Goal: Complete application form: Complete application form

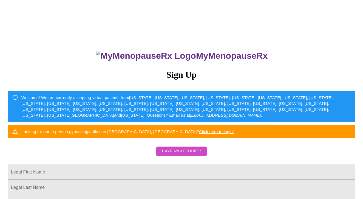
click at [81, 96] on div "MyMenopauseRx Sign Up Welcome! We are currently accepting virtual patients from…" at bounding box center [181, 121] width 358 height 238
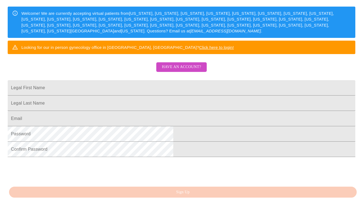
scroll to position [85, 0]
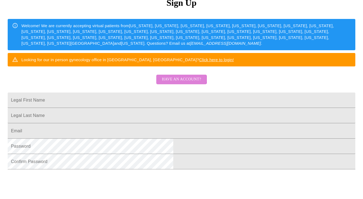
click at [167, 83] on span "Have an account?" at bounding box center [181, 79] width 39 height 7
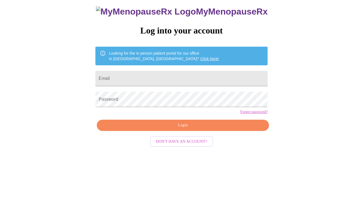
scroll to position [5, 0]
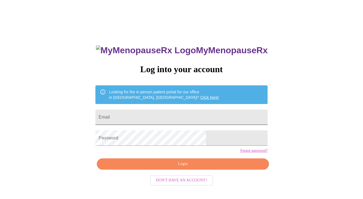
click at [149, 114] on input "Email" at bounding box center [181, 116] width 172 height 15
type input "[EMAIL_ADDRESS][DOMAIN_NAME]"
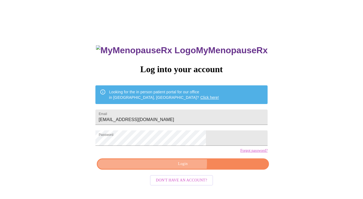
click at [175, 167] on span "Login" at bounding box center [182, 163] width 159 height 7
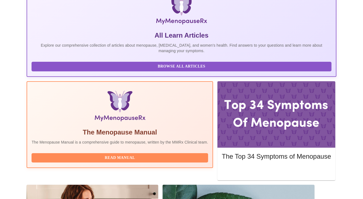
scroll to position [129, 0]
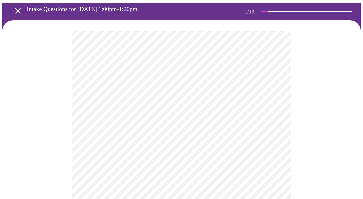
scroll to position [28, 0]
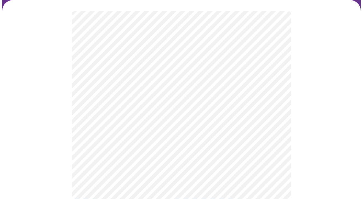
scroll to position [50, 0]
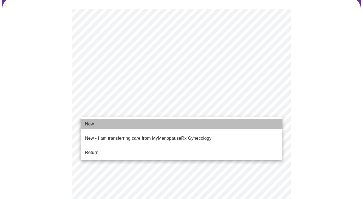
click at [97, 124] on li "New" at bounding box center [182, 124] width 202 height 10
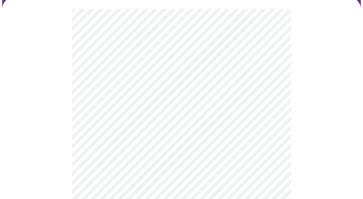
click at [68, 131] on div at bounding box center [181, 152] width 358 height 454
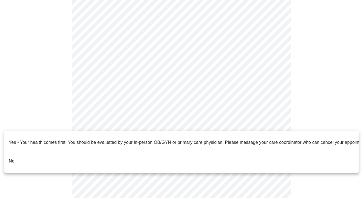
click at [12, 158] on p "No" at bounding box center [12, 161] width 6 height 7
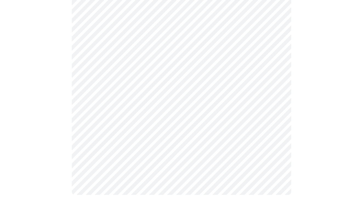
scroll to position [291, 0]
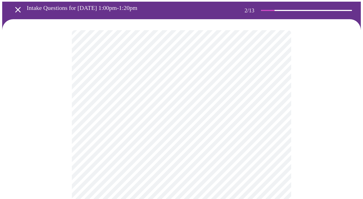
scroll to position [33, 0]
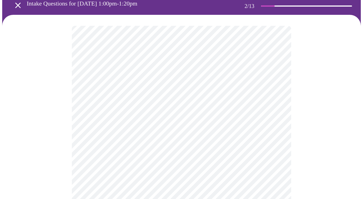
click at [165, 80] on body "MyMenopauseRx Appointments Messaging Labs Uploads Medications Community Refer a…" at bounding box center [181, 137] width 358 height 336
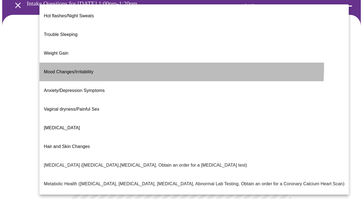
click at [85, 69] on span "Mood Changes/Irritability" at bounding box center [69, 71] width 50 height 5
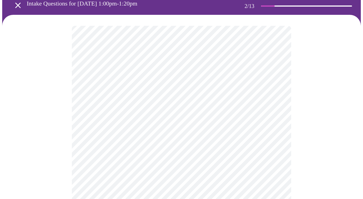
click at [276, 81] on body "MyMenopauseRx Appointments Messaging Labs Uploads Medications Community Refer a…" at bounding box center [181, 135] width 358 height 333
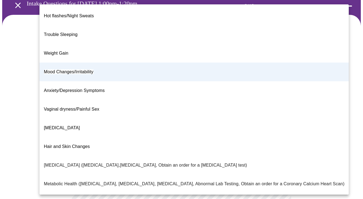
click at [61, 51] on span "Weight Gain" at bounding box center [56, 53] width 24 height 5
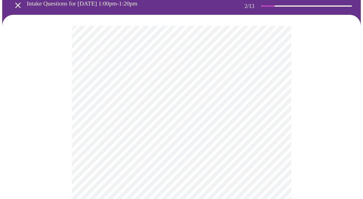
click at [63, 78] on div at bounding box center [181, 158] width 358 height 287
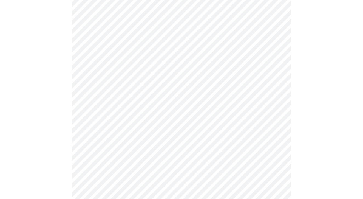
scroll to position [87, 0]
click at [98, 82] on body "MyMenopauseRx Appointments Messaging Labs Uploads Medications Community Refer a…" at bounding box center [181, 81] width 358 height 333
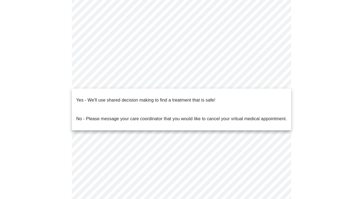
click at [104, 97] on p "Yes - We'll use shared decision making to find a treatment that is safe!" at bounding box center [145, 100] width 139 height 7
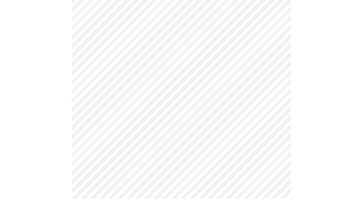
click at [54, 87] on div at bounding box center [181, 103] width 358 height 284
click at [65, 96] on div at bounding box center [181, 74] width 358 height 273
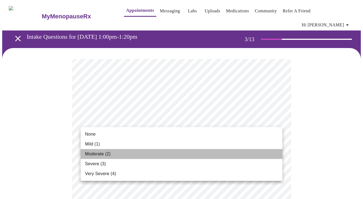
click at [126, 154] on li "Moderate (2)" at bounding box center [182, 154] width 202 height 10
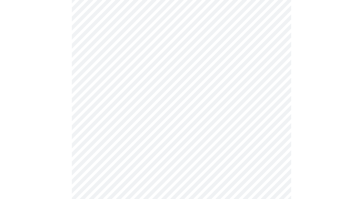
scroll to position [71, 0]
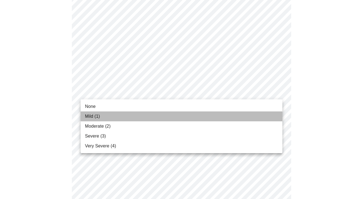
click at [125, 113] on li "Mild (1)" at bounding box center [182, 116] width 202 height 10
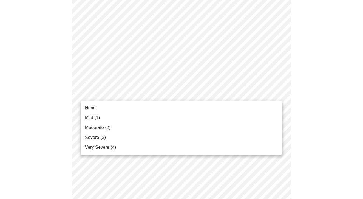
click at [137, 141] on li "Severe (3)" at bounding box center [182, 137] width 202 height 10
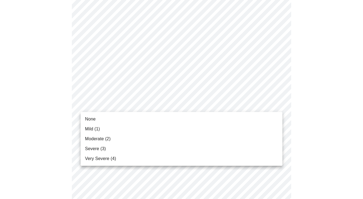
click at [124, 147] on li "Severe (3)" at bounding box center [182, 149] width 202 height 10
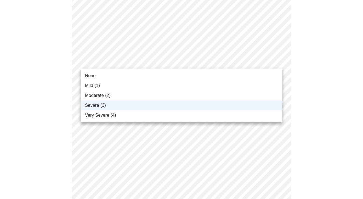
click at [126, 60] on body "MyMenopauseRx Appointments Messaging Labs Uploads Medications Community Refer a…" at bounding box center [181, 166] width 358 height 704
click at [108, 93] on span "Moderate (2)" at bounding box center [97, 95] width 25 height 7
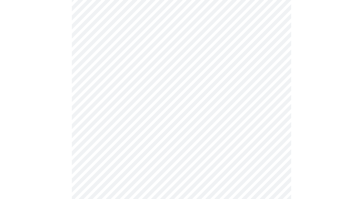
click at [67, 84] on div at bounding box center [181, 189] width 358 height 658
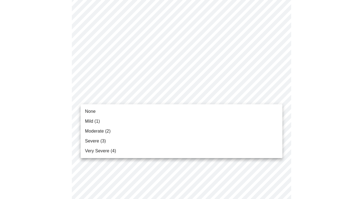
click at [106, 94] on body "MyMenopauseRx Appointments Messaging Labs Uploads Medications Community Refer a…" at bounding box center [181, 166] width 358 height 704
click at [110, 139] on li "Severe (3)" at bounding box center [182, 141] width 202 height 10
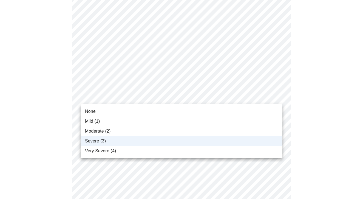
click at [68, 97] on div at bounding box center [181, 99] width 363 height 199
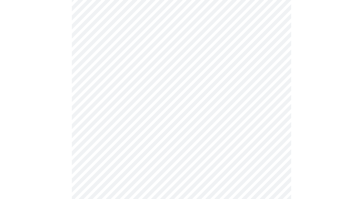
click at [141, 132] on body "MyMenopauseRx Appointments Messaging Labs Uploads Medications Community Refer a…" at bounding box center [181, 162] width 358 height 697
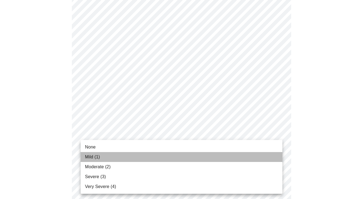
click at [136, 155] on li "Mild (1)" at bounding box center [182, 157] width 202 height 10
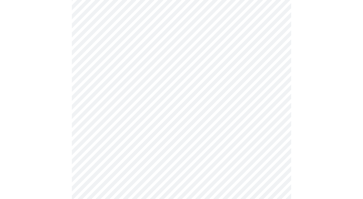
scroll to position [271, 0]
click at [162, 93] on body "MyMenopauseRx Appointments Messaging Labs Uploads Medications Community Refer a…" at bounding box center [181, 75] width 358 height 689
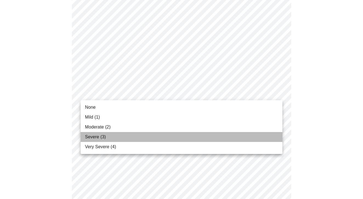
click at [142, 134] on li "Severe (3)" at bounding box center [182, 137] width 202 height 10
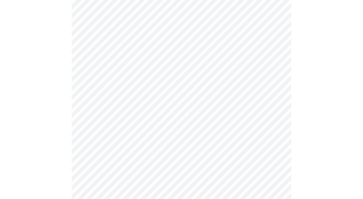
click at [62, 107] on div at bounding box center [181, 95] width 358 height 636
click at [143, 83] on body "MyMenopauseRx Appointments Messaging Labs Uploads Medications Community Refer a…" at bounding box center [181, 18] width 358 height 682
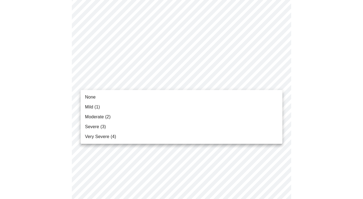
click at [133, 117] on li "Moderate (2)" at bounding box center [182, 117] width 202 height 10
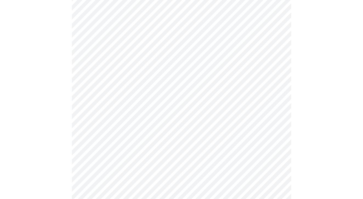
click at [67, 86] on div at bounding box center [181, 37] width 358 height 629
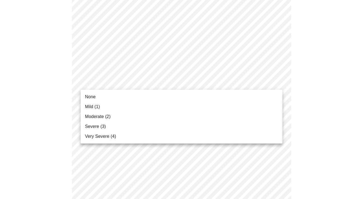
click at [107, 136] on span "Very Severe (4)" at bounding box center [100, 136] width 31 height 7
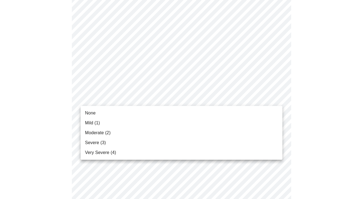
click at [94, 113] on span "None" at bounding box center [90, 113] width 11 height 7
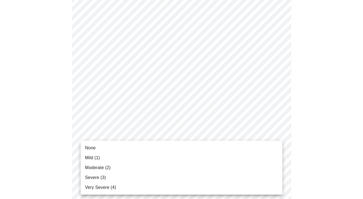
click at [104, 176] on span "Severe (3)" at bounding box center [95, 177] width 21 height 7
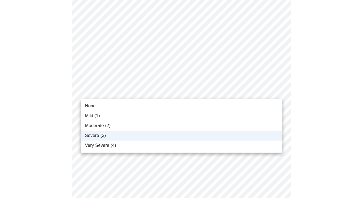
click at [103, 146] on span "Very Severe (4)" at bounding box center [100, 145] width 31 height 7
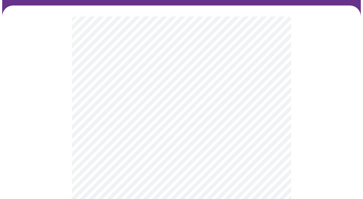
scroll to position [45, 0]
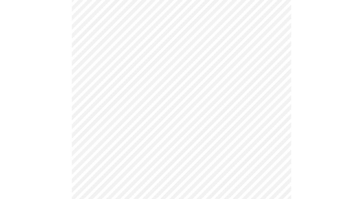
scroll to position [258, 0]
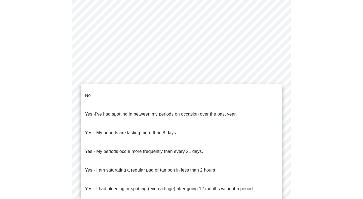
click at [129, 78] on body "MyMenopauseRx Appointments Messaging Labs Uploads Medications Community Refer a…" at bounding box center [181, 18] width 358 height 547
click at [114, 96] on li "No" at bounding box center [182, 95] width 202 height 19
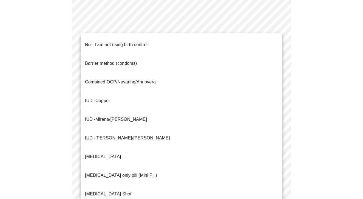
click at [126, 116] on body "MyMenopauseRx Appointments Messaging Labs Uploads Medications Community Refer a…" at bounding box center [181, 17] width 358 height 544
click at [123, 43] on p "No - I am not using birth control." at bounding box center [117, 44] width 64 height 7
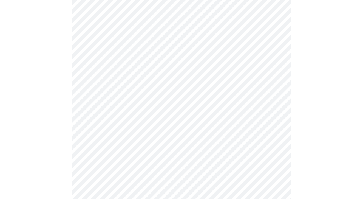
click at [114, 80] on body "MyMenopauseRx Appointments Messaging Labs Uploads Medications Community Refer a…" at bounding box center [181, 15] width 358 height 541
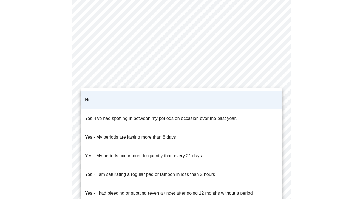
click at [63, 76] on div at bounding box center [181, 99] width 363 height 199
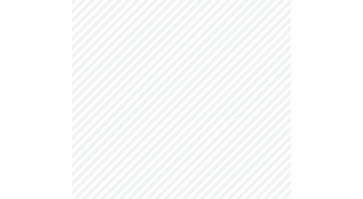
click at [111, 119] on body "MyMenopauseRx Appointments Messaging Labs Uploads Medications Community Refer a…" at bounding box center [181, 15] width 358 height 541
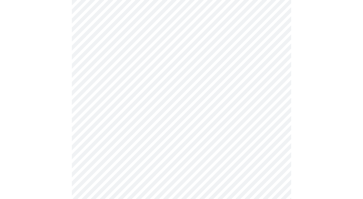
click at [72, 98] on div at bounding box center [181, 37] width 358 height 495
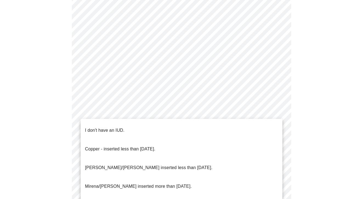
click at [125, 126] on li "I don't have an IUD." at bounding box center [182, 130] width 202 height 19
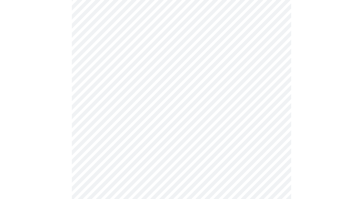
click at [64, 117] on div at bounding box center [181, 5] width 358 height 492
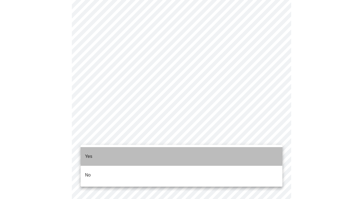
click at [92, 153] on p "Yes" at bounding box center [88, 156] width 7 height 7
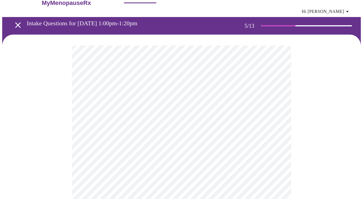
scroll to position [16, 0]
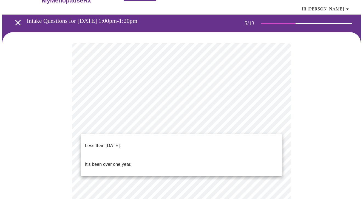
click at [106, 161] on p "It's been over one year." at bounding box center [108, 164] width 46 height 7
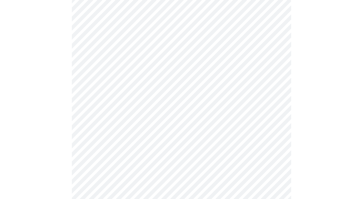
scroll to position [65, 0]
click at [141, 125] on body "MyMenopauseRx Appointments Messaging Labs Uploads Medications Community Refer a…" at bounding box center [181, 161] width 358 height 448
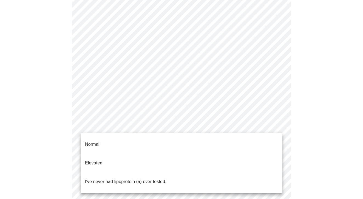
click at [153, 178] on p "I've never had lipoprotein (a) ever tested." at bounding box center [125, 181] width 81 height 7
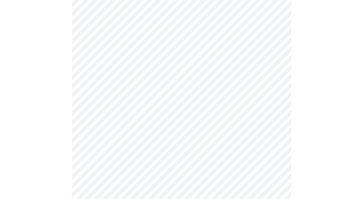
click at [63, 95] on div at bounding box center [181, 182] width 358 height 399
click at [70, 142] on div at bounding box center [181, 122] width 358 height 387
click at [66, 150] on div at bounding box center [181, 77] width 358 height 375
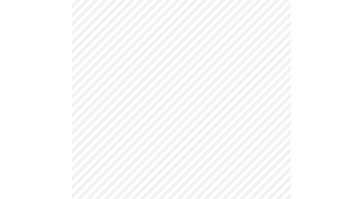
scroll to position [209, 0]
click at [63, 100] on div at bounding box center [181, 26] width 358 height 375
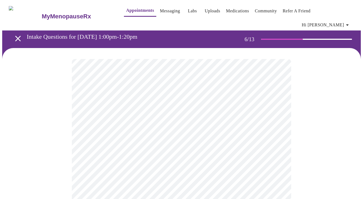
click at [71, 143] on div at bounding box center [181, 175] width 358 height 254
click at [94, 156] on body "MyMenopauseRx Appointments Messaging Labs Uploads Medications Community Refer a…" at bounding box center [181, 152] width 358 height 300
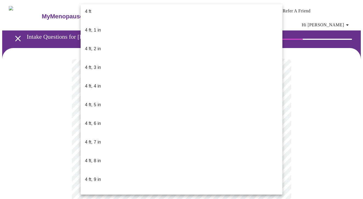
scroll to position [342, 0]
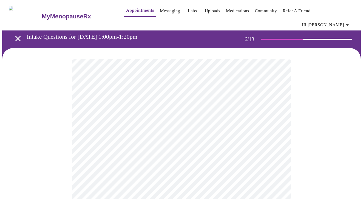
click at [64, 126] on div at bounding box center [181, 173] width 358 height 251
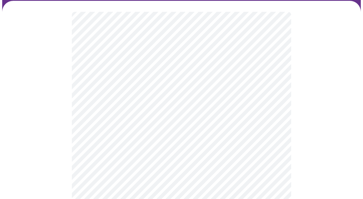
scroll to position [48, 0]
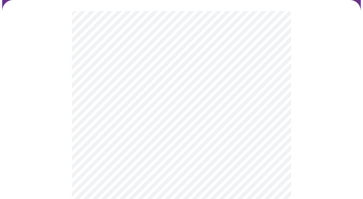
click at [52, 154] on div at bounding box center [181, 119] width 358 height 239
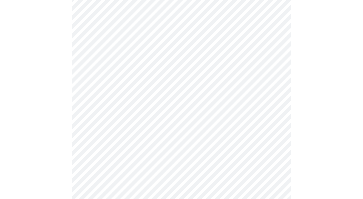
scroll to position [1436, 0]
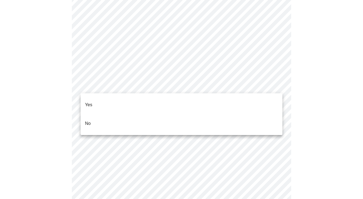
click at [94, 114] on li "No" at bounding box center [182, 123] width 202 height 19
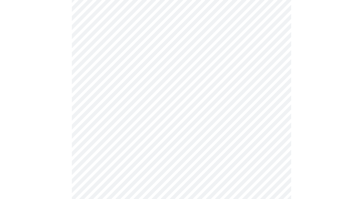
scroll to position [153, 0]
click at [69, 69] on div at bounding box center [181, 143] width 358 height 497
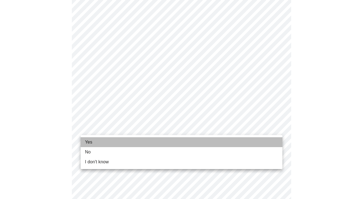
click at [92, 141] on li "Yes" at bounding box center [182, 142] width 202 height 10
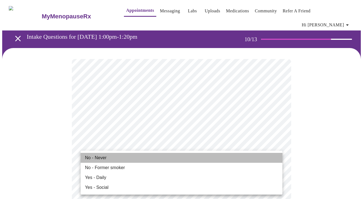
click at [113, 157] on li "No - Never" at bounding box center [182, 158] width 202 height 10
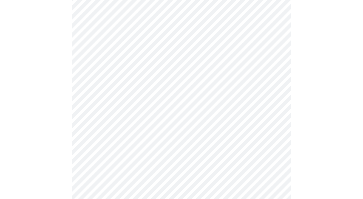
scroll to position [136, 0]
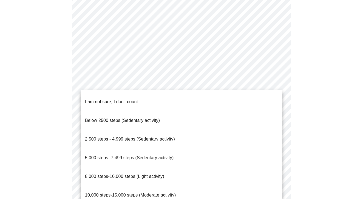
click at [157, 192] on span "10,000 steps-15,000 steps (Moderate activity)" at bounding box center [130, 194] width 91 height 5
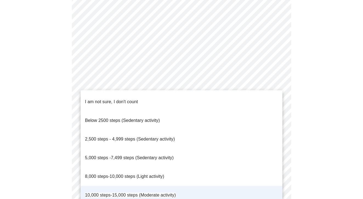
click at [41, 108] on div at bounding box center [181, 99] width 363 height 199
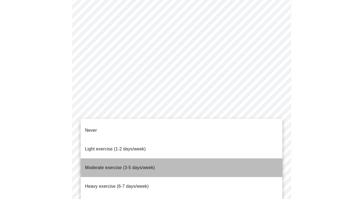
click at [135, 165] on span "Moderate exercise (3-5 days/week)" at bounding box center [120, 167] width 70 height 5
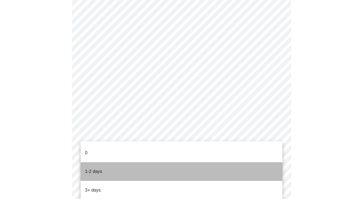
click at [129, 162] on li "1-2 days" at bounding box center [182, 171] width 202 height 19
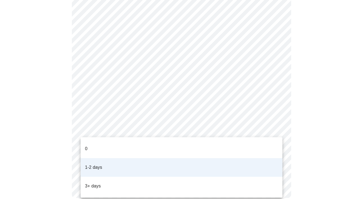
click at [94, 143] on li "0" at bounding box center [182, 148] width 202 height 19
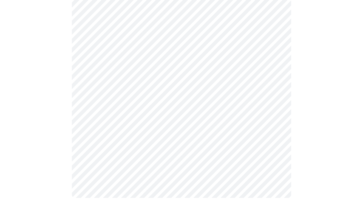
scroll to position [0, 0]
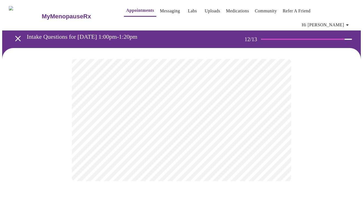
click at [160, 110] on body "MyMenopauseRx Appointments Messaging Labs Uploads Medications Community Refer a…" at bounding box center [181, 97] width 358 height 190
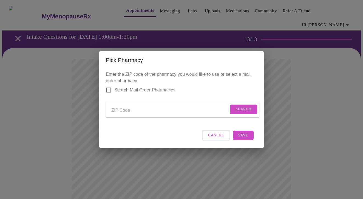
click at [128, 110] on input "Send a message to your care team" at bounding box center [169, 110] width 117 height 9
click at [232, 108] on button "Search" at bounding box center [243, 109] width 27 height 10
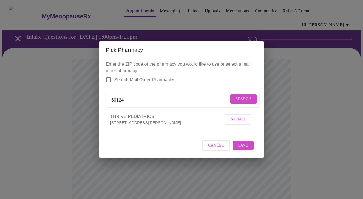
click at [176, 120] on span "THRIVE PEDIATRICS" at bounding box center [166, 116] width 113 height 7
drag, startPoint x: 134, startPoint y: 100, endPoint x: 107, endPoint y: 99, distance: 26.6
click at [107, 99] on form "60124 Search" at bounding box center [182, 99] width 153 height 16
click at [239, 99] on span "Search" at bounding box center [243, 99] width 16 height 7
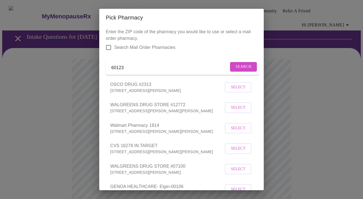
click at [151, 72] on input "60123" at bounding box center [169, 67] width 117 height 9
click at [236, 65] on button "Search" at bounding box center [243, 67] width 27 height 10
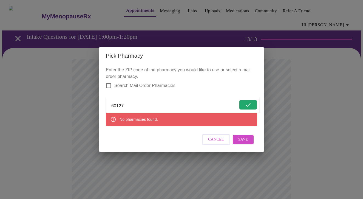
click at [137, 105] on input "60127" at bounding box center [174, 105] width 127 height 9
type input "6"
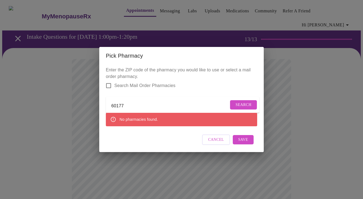
type input "60177"
click at [240, 103] on span "Search" at bounding box center [243, 104] width 16 height 7
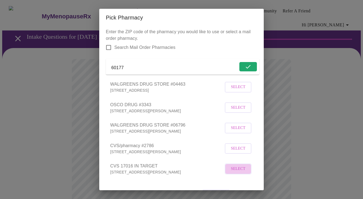
click at [240, 172] on span "Select" at bounding box center [238, 168] width 15 height 7
click at [328, 116] on div "Pick Pharmacy Enter the ZIP code of the pharmacy you would like to use or selec…" at bounding box center [181, 99] width 363 height 199
click at [213, 159] on li "CVS/pharmacy #2786 [STREET_ADDRESS][PERSON_NAME] Select" at bounding box center [181, 148] width 151 height 21
click at [195, 69] on input "60177" at bounding box center [169, 67] width 117 height 9
click at [147, 169] on span "CVS 17016 IN TARGET" at bounding box center [164, 165] width 109 height 7
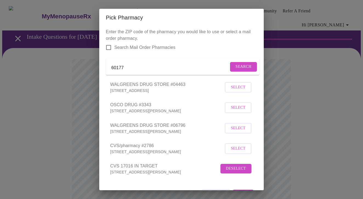
click at [147, 169] on span "CVS 17016 IN TARGET" at bounding box center [164, 165] width 109 height 7
click at [62, 102] on div "Pick Pharmacy Enter the ZIP code of the pharmacy you would like to use or selec…" at bounding box center [181, 99] width 363 height 199
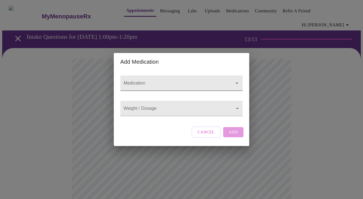
click at [155, 81] on input "Medication" at bounding box center [173, 86] width 102 height 10
type input "[MEDICAL_DATA]"
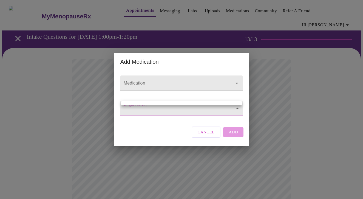
click at [157, 112] on div at bounding box center [181, 99] width 363 height 199
click at [234, 110] on div at bounding box center [181, 99] width 363 height 199
click at [216, 104] on ul at bounding box center [181, 103] width 121 height 4
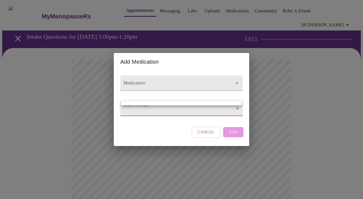
click at [278, 121] on div at bounding box center [181, 99] width 363 height 199
click at [215, 81] on input "Medication" at bounding box center [173, 86] width 102 height 10
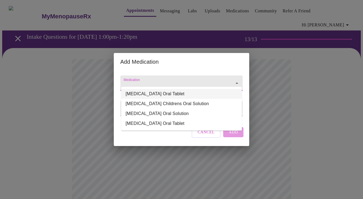
click at [186, 93] on li "[MEDICAL_DATA] Oral Tablet" at bounding box center [181, 94] width 121 height 10
type input "[MEDICAL_DATA] Oral Tablet"
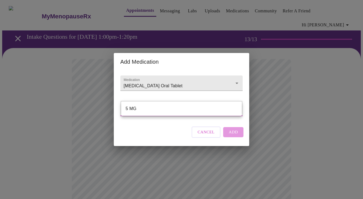
click at [142, 109] on li "5 MG" at bounding box center [181, 109] width 121 height 10
type input "5 MG"
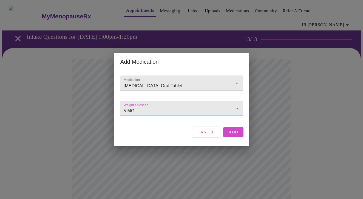
click at [231, 135] on span "Add" at bounding box center [233, 131] width 9 height 7
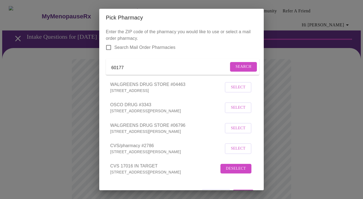
click at [232, 172] on span "Deselect" at bounding box center [236, 168] width 20 height 7
click at [234, 172] on span "Select" at bounding box center [238, 169] width 15 height 7
click at [235, 67] on span "Search" at bounding box center [243, 66] width 16 height 7
click at [61, 77] on div "Pick Pharmacy Enter the ZIP code of the pharmacy you would like to use or selec…" at bounding box center [181, 99] width 363 height 199
click at [228, 172] on span "Deselect" at bounding box center [236, 168] width 20 height 7
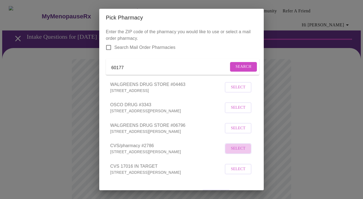
click at [234, 152] on span "Select" at bounding box center [238, 148] width 15 height 7
click at [234, 172] on span "Select" at bounding box center [238, 168] width 15 height 7
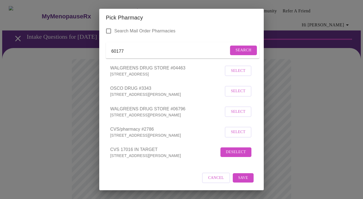
scroll to position [23, 0]
click at [244, 177] on span "Save" at bounding box center [243, 177] width 10 height 7
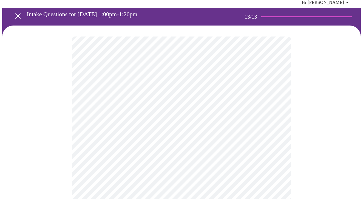
scroll to position [26, 0]
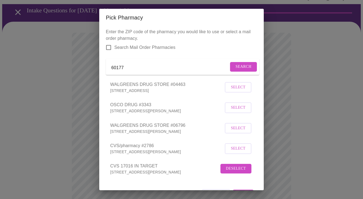
click at [25, 70] on div "Pick Pharmacy Enter the ZIP code of the pharmacy you would like to use or selec…" at bounding box center [181, 99] width 363 height 199
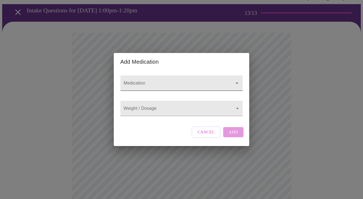
click at [150, 81] on input "Medication" at bounding box center [173, 86] width 102 height 10
type input "[MEDICAL_DATA]"
click at [263, 86] on div "Add Medication Medication Weight / Dosage ​ Cancel Add" at bounding box center [181, 99] width 363 height 199
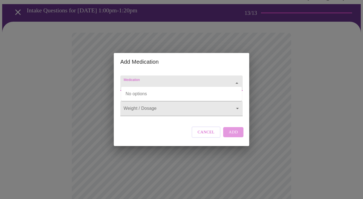
click at [148, 81] on input "Medication" at bounding box center [173, 86] width 102 height 10
type input "Magnesium"
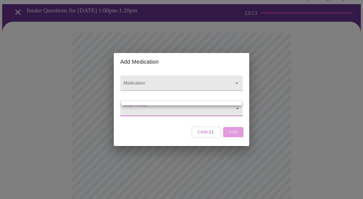
click at [170, 107] on body "MyMenopauseRx Appointments Messaging Labs Uploads Medications Community Refer a…" at bounding box center [181, 191] width 358 height 430
click at [210, 77] on div at bounding box center [181, 99] width 363 height 199
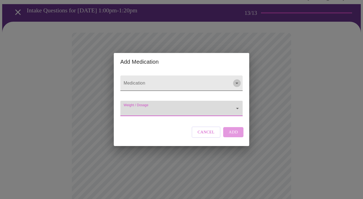
click at [236, 82] on icon "Open" at bounding box center [236, 82] width 3 height 1
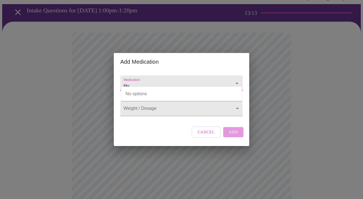
type input "H"
type input "whole food [MEDICAL_DATA]"
click at [278, 71] on div "Add Medication Medication Weight / Dosage ​ Cancel Add" at bounding box center [181, 99] width 363 height 199
click at [238, 109] on body "MyMenopauseRx Appointments Messaging Labs Uploads Medications Community Refer a…" at bounding box center [181, 191] width 358 height 430
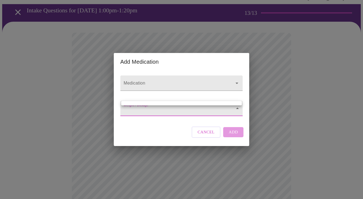
click at [237, 80] on div at bounding box center [181, 99] width 363 height 199
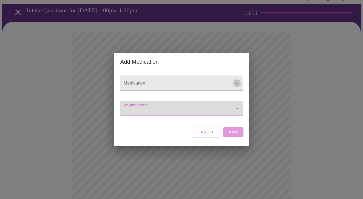
click at [236, 82] on icon "Open" at bounding box center [236, 82] width 3 height 1
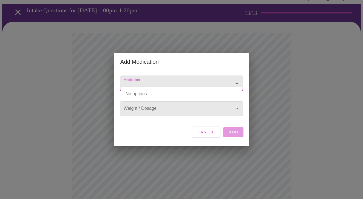
click at [213, 81] on input "Medication" at bounding box center [173, 86] width 102 height 10
type input "whole food [MEDICAL_DATA]"
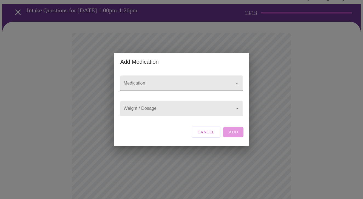
click at [236, 80] on icon "Open" at bounding box center [236, 83] width 7 height 7
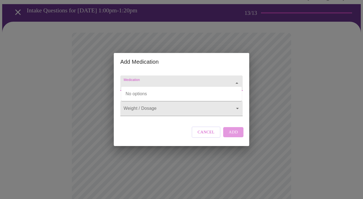
click at [206, 81] on input "Medication" at bounding box center [173, 86] width 102 height 10
type input "[MEDICAL_DATA]"
click at [189, 81] on input "Medication" at bounding box center [173, 86] width 102 height 10
click at [206, 85] on input "magnesium" at bounding box center [173, 86] width 102 height 10
type input "magnesium"
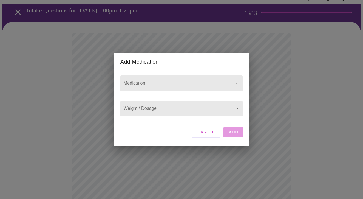
click at [237, 80] on icon "Open" at bounding box center [236, 83] width 7 height 7
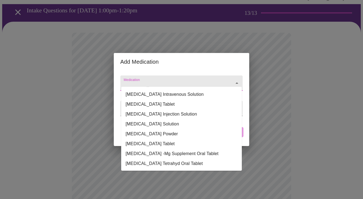
scroll to position [3, 0]
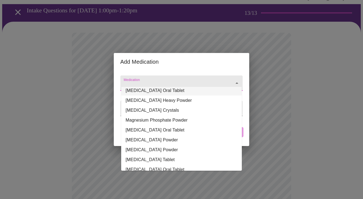
click at [145, 81] on input "Medication" at bounding box center [173, 86] width 102 height 10
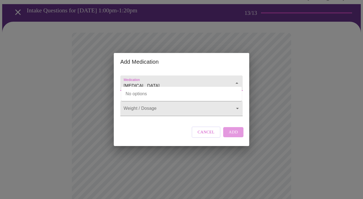
click at [175, 81] on input "[MEDICAL_DATA]" at bounding box center [173, 86] width 102 height 10
click at [236, 80] on icon "Close" at bounding box center [236, 83] width 7 height 7
click at [236, 80] on icon "Open" at bounding box center [236, 83] width 7 height 7
type input "[MEDICAL_DATA]"
click at [172, 81] on input "Medication" at bounding box center [173, 86] width 102 height 10
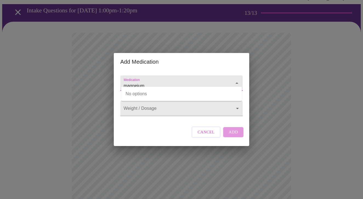
click at [178, 81] on input "magneium" at bounding box center [173, 86] width 102 height 10
click at [236, 80] on icon "Close" at bounding box center [236, 83] width 7 height 7
click at [236, 80] on icon "Open" at bounding box center [236, 83] width 7 height 7
click at [168, 83] on input "magneium" at bounding box center [173, 86] width 102 height 10
click at [239, 80] on icon "Close" at bounding box center [236, 83] width 7 height 7
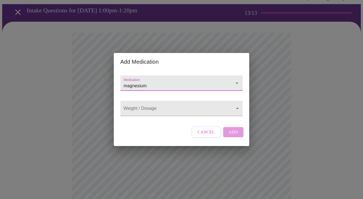
click at [239, 80] on icon "Open" at bounding box center [236, 83] width 7 height 7
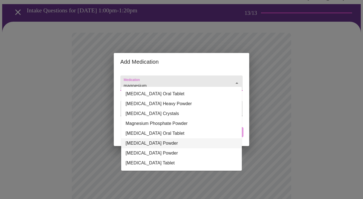
click at [201, 139] on li "[MEDICAL_DATA] Powder" at bounding box center [181, 143] width 121 height 10
type input "[MEDICAL_DATA] Powder"
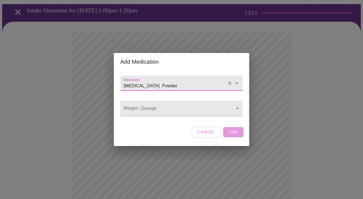
click at [198, 84] on input "[MEDICAL_DATA] Powder" at bounding box center [173, 86] width 102 height 10
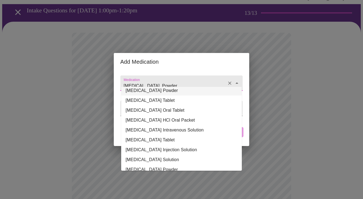
scroll to position [53, 0]
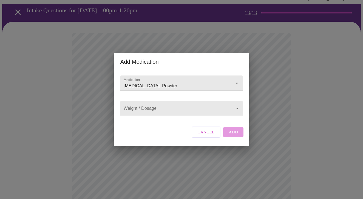
click at [63, 82] on div "Add Medication Medication [MEDICAL_DATA] Powder Weight / Dosage ​ Cancel Add" at bounding box center [181, 99] width 363 height 199
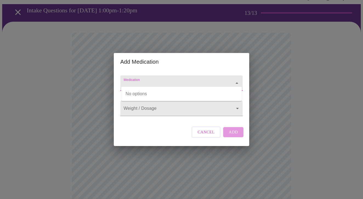
click at [139, 81] on input "Medication" at bounding box center [173, 86] width 102 height 10
type input "magnesium"
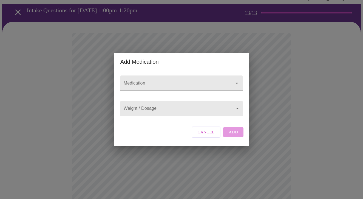
click at [184, 84] on input "Medication" at bounding box center [173, 86] width 102 height 10
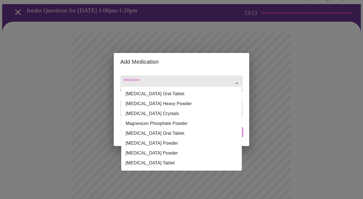
click at [235, 80] on icon "Close" at bounding box center [236, 83] width 7 height 7
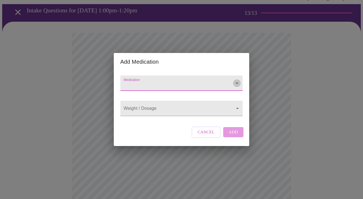
click at [235, 80] on icon "Open" at bounding box center [236, 83] width 7 height 7
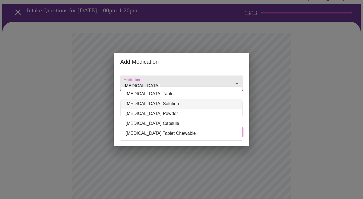
click at [156, 105] on li "[MEDICAL_DATA] Solution" at bounding box center [181, 104] width 121 height 10
type input "[MEDICAL_DATA] Solution"
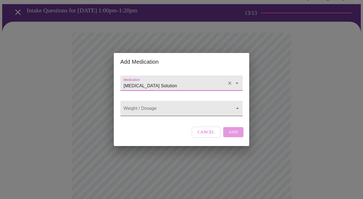
click at [192, 111] on body "MyMenopauseRx Appointments Messaging Labs Uploads Medications Community Refer a…" at bounding box center [181, 191] width 358 height 430
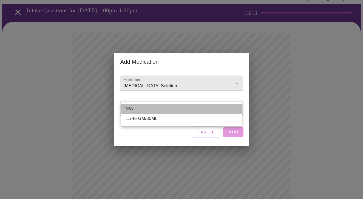
click at [174, 109] on li "N/A" at bounding box center [181, 109] width 121 height 10
type input "N/A"
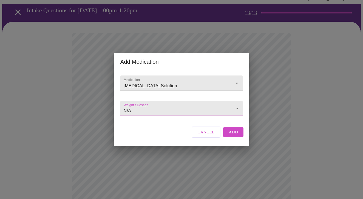
click at [234, 135] on span "Add" at bounding box center [233, 131] width 9 height 7
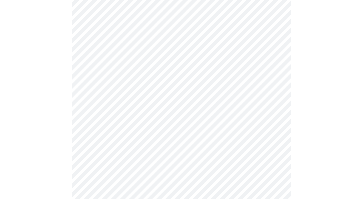
scroll to position [126, 0]
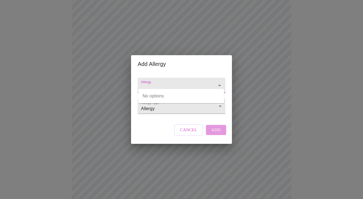
click at [169, 83] on input "Allergy" at bounding box center [173, 88] width 67 height 10
click at [218, 84] on icon "Close" at bounding box center [219, 84] width 3 height 1
click at [219, 106] on body "MyMenopauseRx Appointments Messaging Labs Uploads Medications Community Refer a…" at bounding box center [181, 101] width 358 height 451
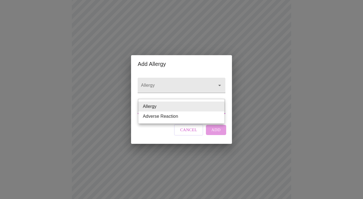
click at [183, 107] on li "Allergy" at bounding box center [181, 106] width 86 height 10
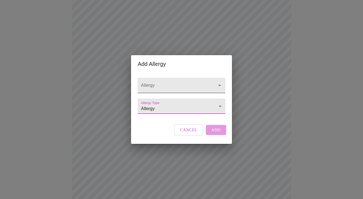
click at [163, 83] on input "Allergy" at bounding box center [173, 88] width 67 height 10
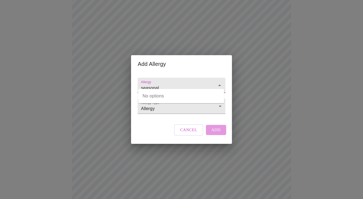
type input "seasonal"
click at [219, 85] on icon "Open" at bounding box center [219, 85] width 3 height 1
click at [224, 96] on form "Allergy Type Allergy Allergy" at bounding box center [181, 105] width 87 height 18
click at [194, 133] on span "Cancel" at bounding box center [188, 129] width 17 height 7
click at [158, 83] on input "Allergy" at bounding box center [173, 88] width 67 height 10
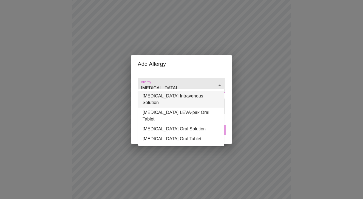
click at [197, 93] on li "[MEDICAL_DATA] Intravenous Solution" at bounding box center [181, 99] width 86 height 16
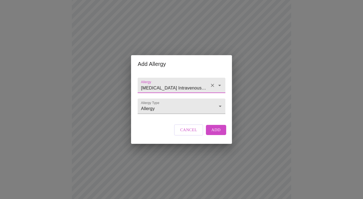
click at [219, 85] on icon "Open" at bounding box center [219, 85] width 3 height 1
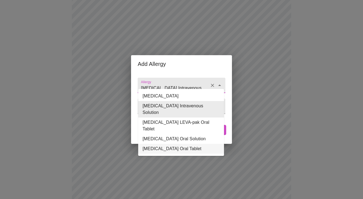
click at [189, 144] on li "[MEDICAL_DATA] Oral Tablet" at bounding box center [181, 149] width 86 height 10
type input "[MEDICAL_DATA] Oral Tablet"
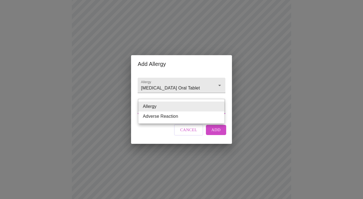
click at [220, 107] on body "MyMenopauseRx Appointments Messaging Labs Uploads Medications Community Refer a…" at bounding box center [181, 101] width 358 height 451
click at [210, 115] on li "Adverse Reaction" at bounding box center [181, 116] width 86 height 10
type input "Adverse Reaction"
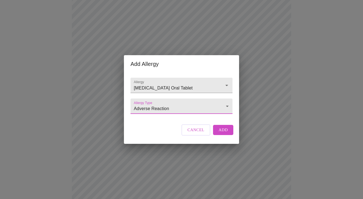
click at [218, 135] on button "Add" at bounding box center [223, 130] width 20 height 10
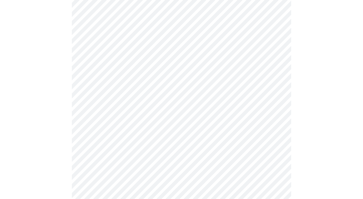
scroll to position [220, 0]
click at [65, 94] on div at bounding box center [181, 25] width 358 height 394
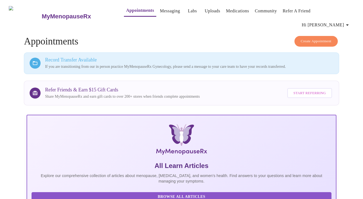
click at [105, 57] on h3 "Record Transfer Available" at bounding box center [189, 60] width 288 height 6
